Goal: Information Seeking & Learning: Learn about a topic

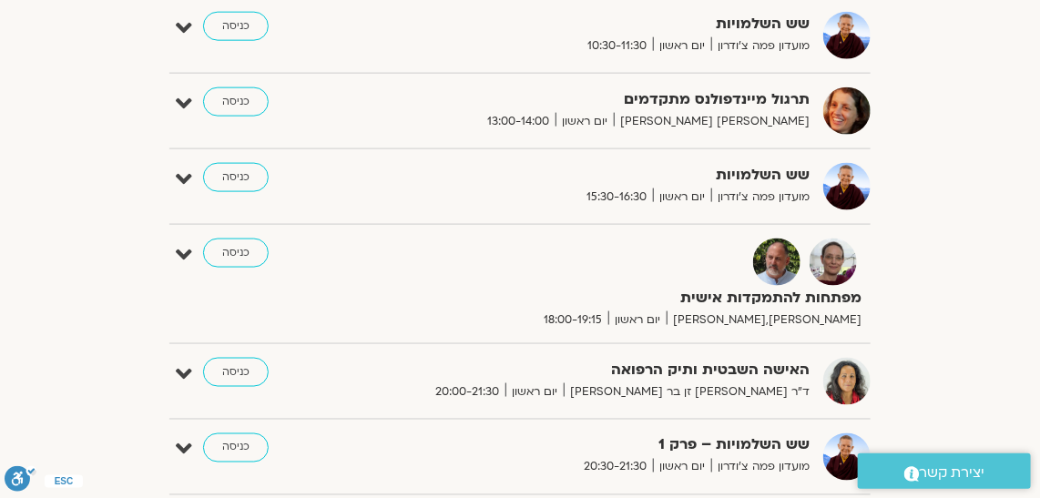
scroll to position [822, 0]
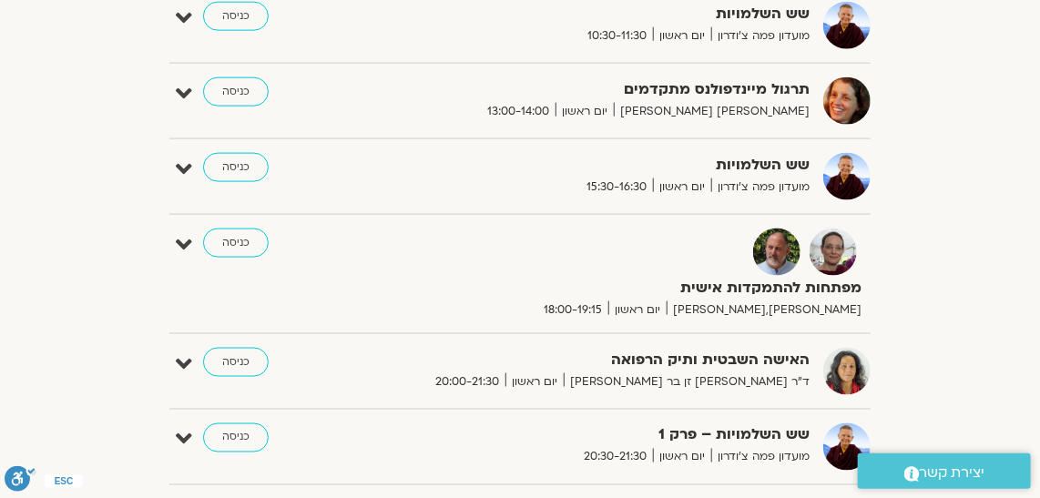
click at [836, 288] on strong "מפתחות להתמקדות אישית" at bounding box center [665, 288] width 391 height 25
click at [229, 246] on link "כניסה" at bounding box center [236, 243] width 66 height 29
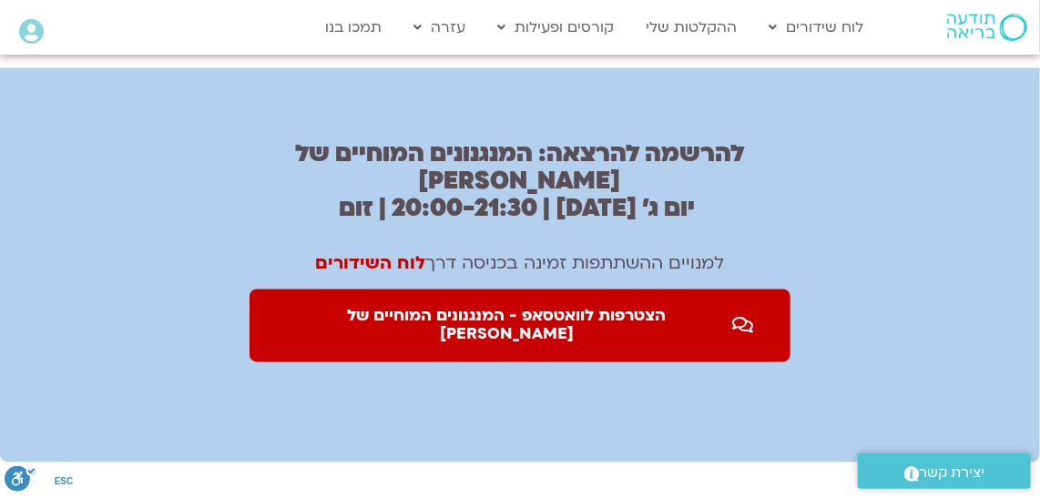
scroll to position [1132, 0]
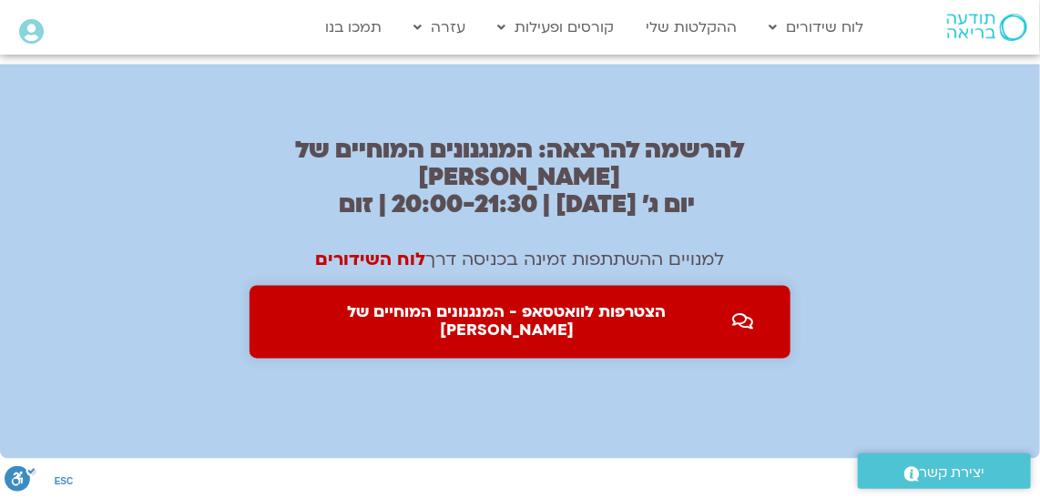
click at [375, 304] on span "הצטרפות לוואטסאפ - המנגנונים המוחיים של סטרס" at bounding box center [507, 322] width 442 height 36
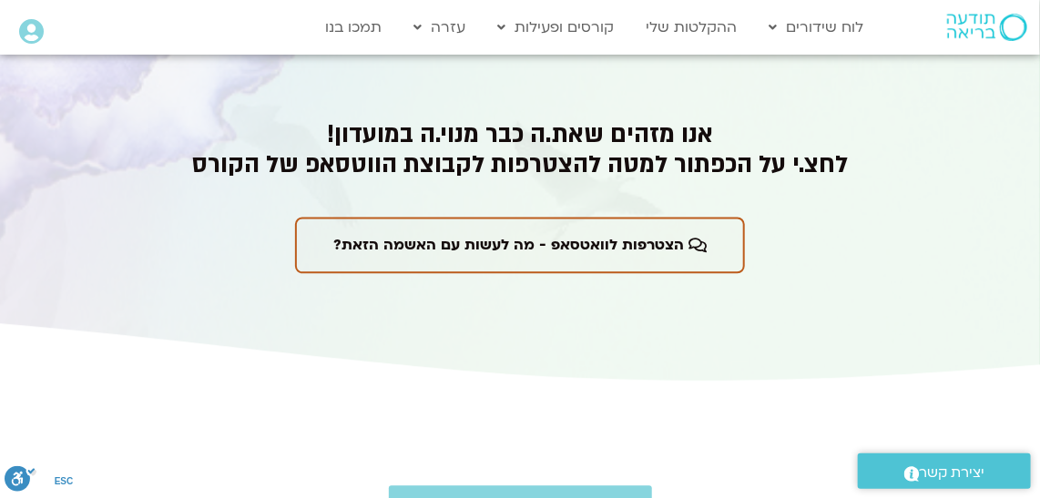
scroll to position [3766, 0]
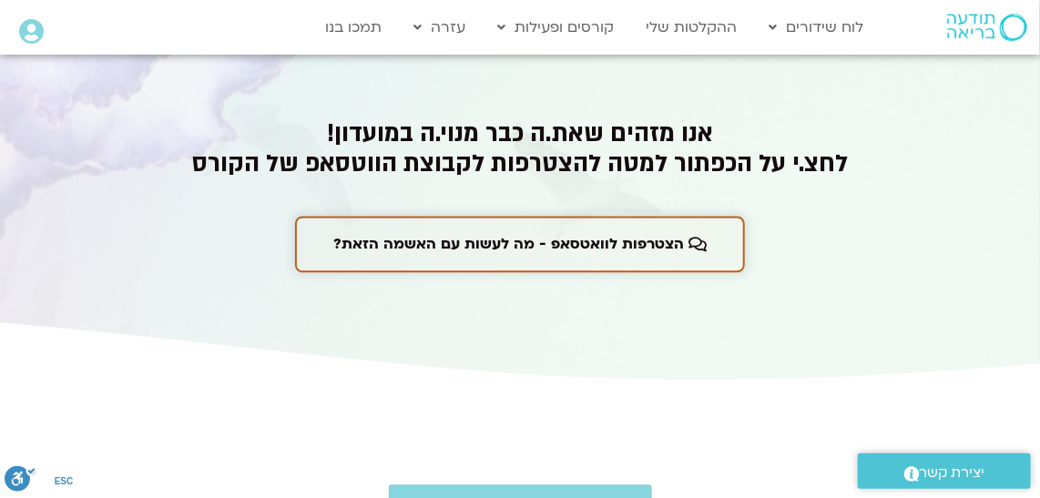
click at [355, 252] on link "הצטרפות לוואטסאפ - מה לעשות עם האשמה הזאת?" at bounding box center [520, 244] width 450 height 56
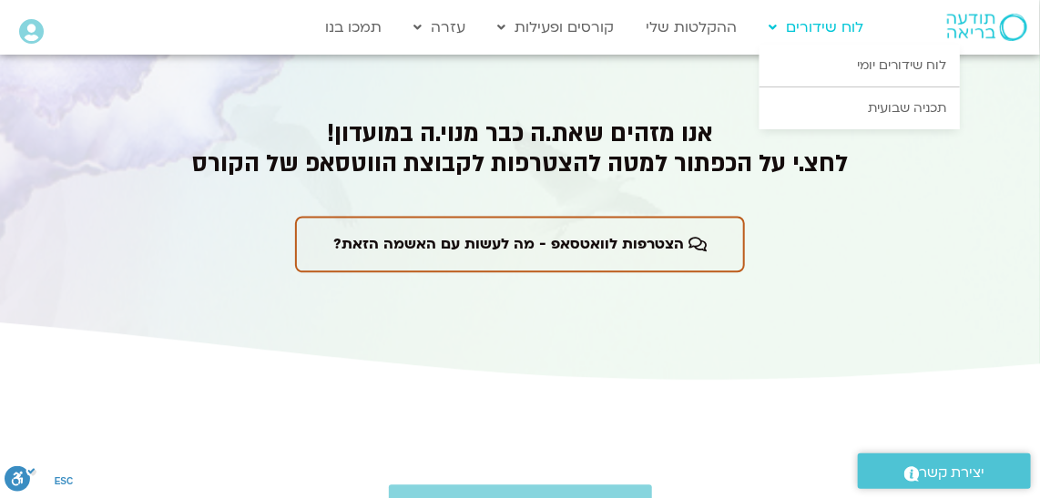
click at [824, 29] on link "לוח שידורים" at bounding box center [815, 27] width 113 height 35
click at [913, 112] on link "תכניה שבועית" at bounding box center [859, 108] width 200 height 42
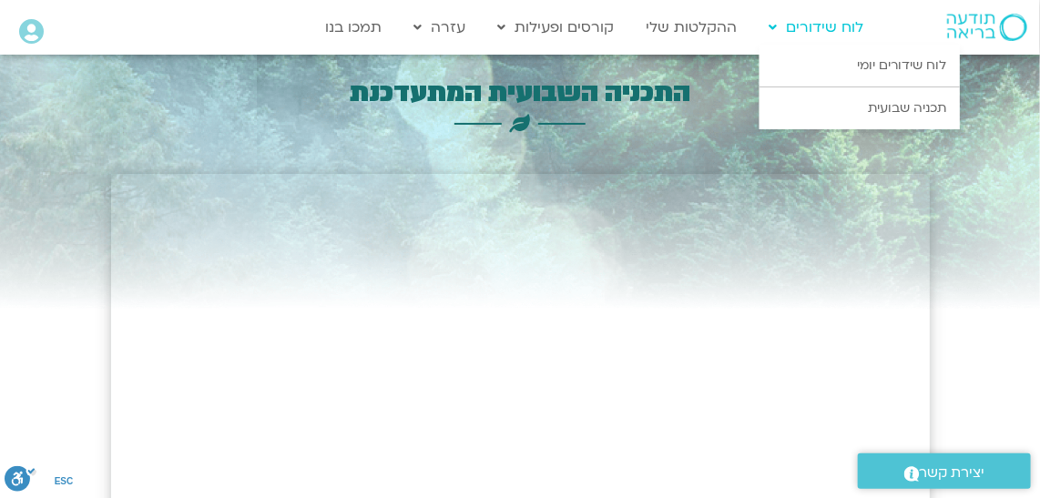
click at [837, 30] on link "לוח שידורים" at bounding box center [815, 27] width 113 height 35
click at [925, 62] on link "לוח שידורים יומי" at bounding box center [859, 66] width 200 height 42
